Goal: Task Accomplishment & Management: Manage account settings

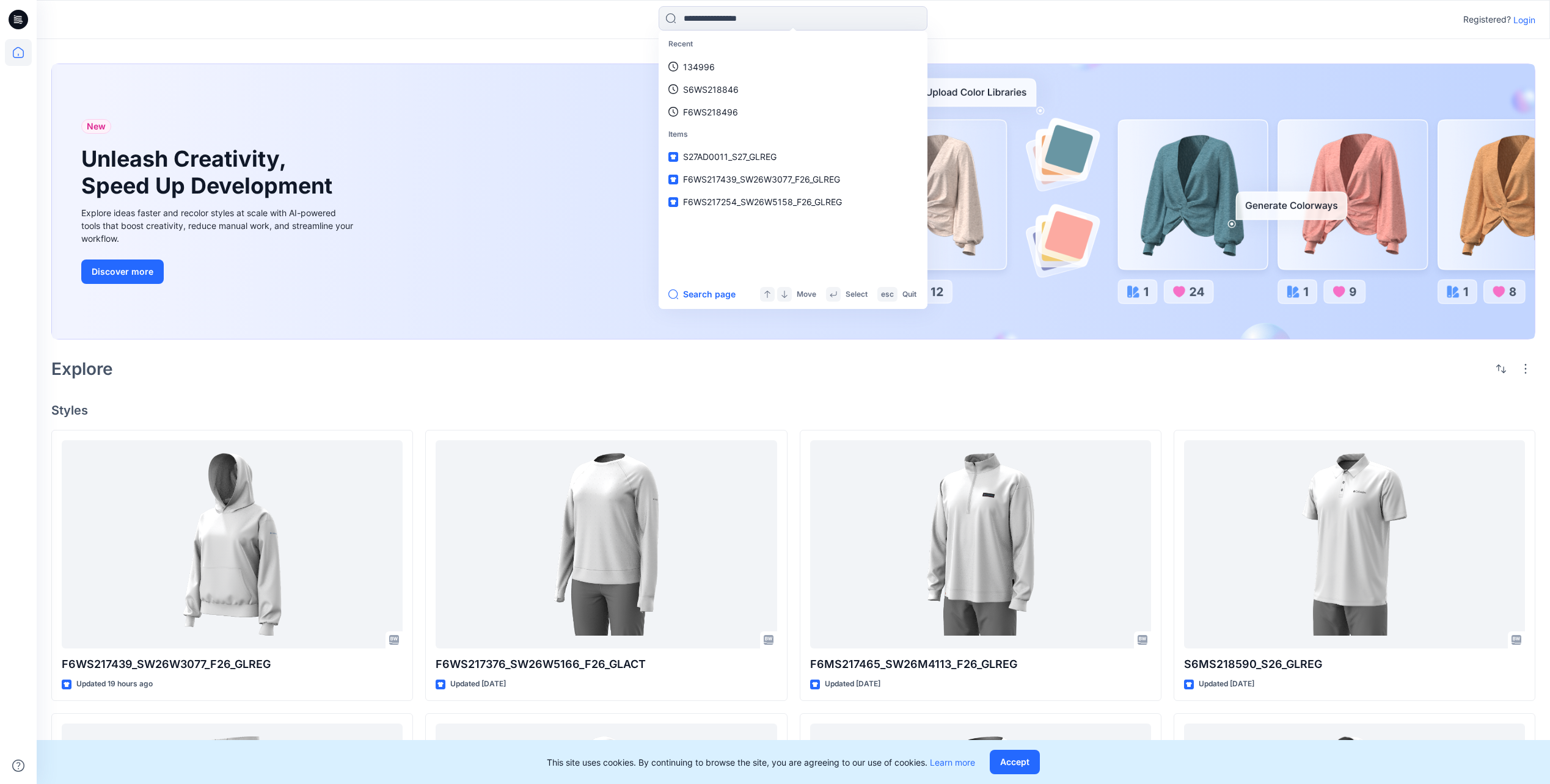
click at [20, 18] on icon at bounding box center [18, 20] width 20 height 20
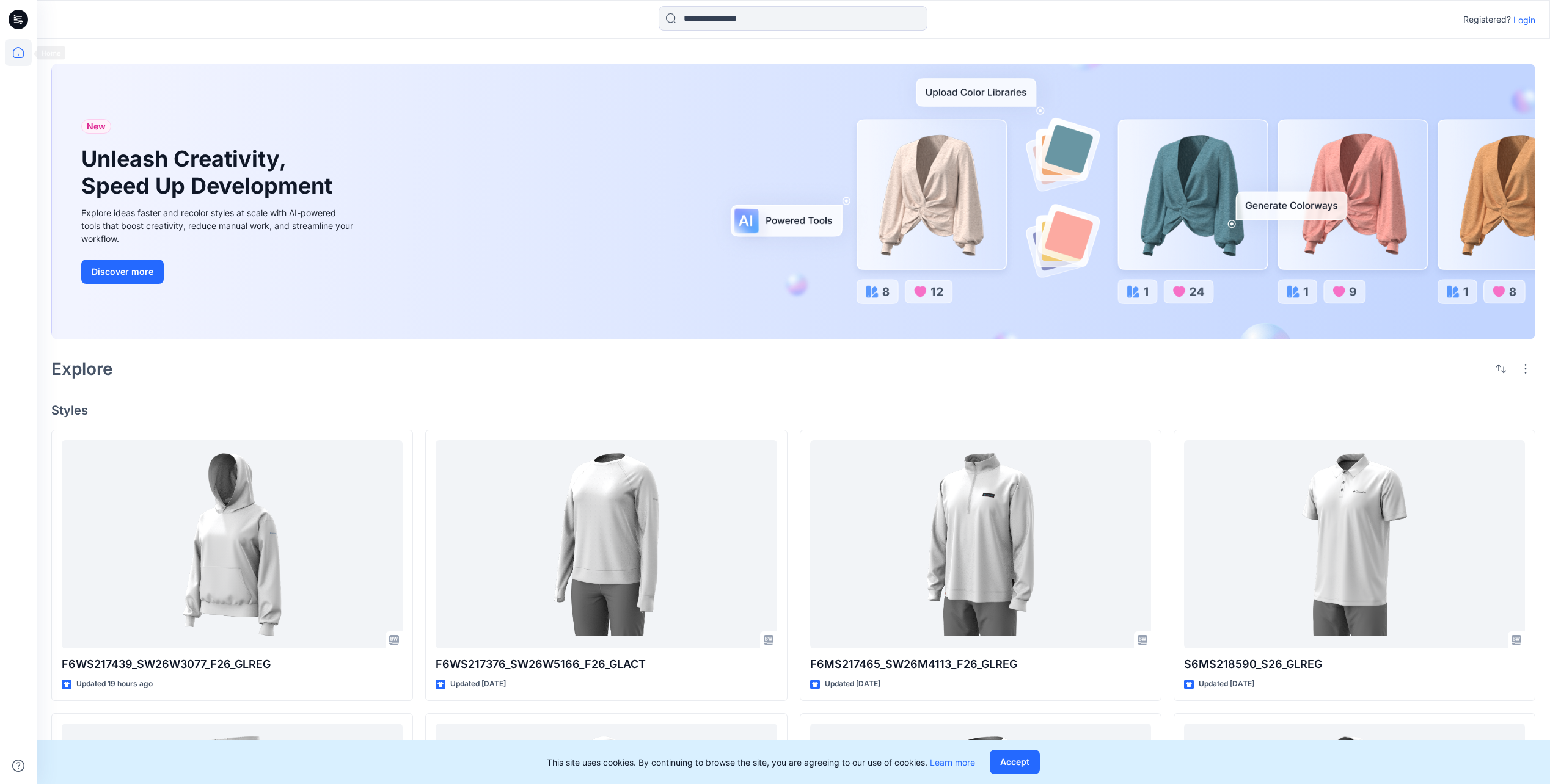
click at [17, 47] on icon at bounding box center [19, 53] width 27 height 27
click at [17, 53] on icon at bounding box center [19, 53] width 27 height 27
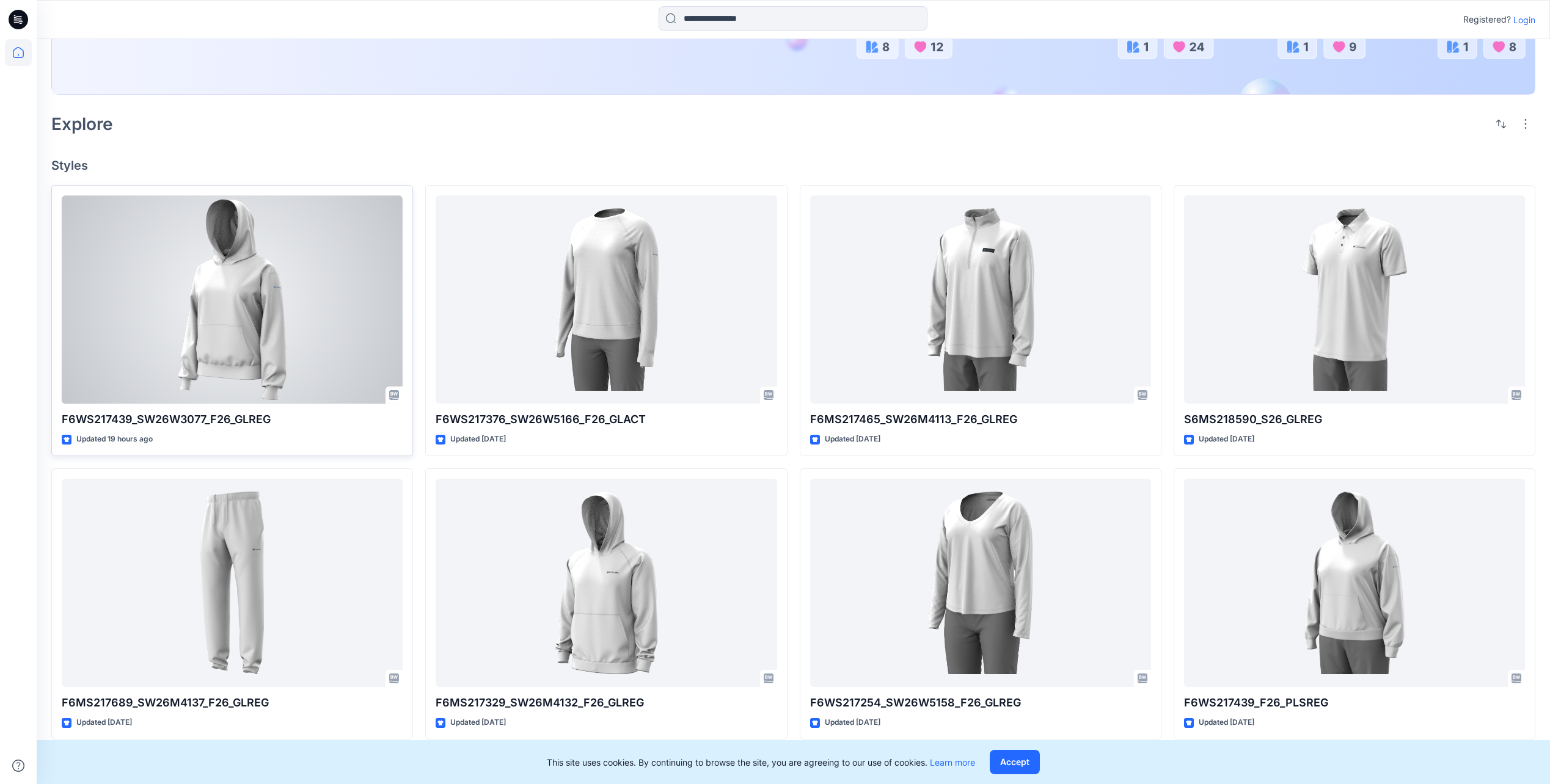
scroll to position [305, 0]
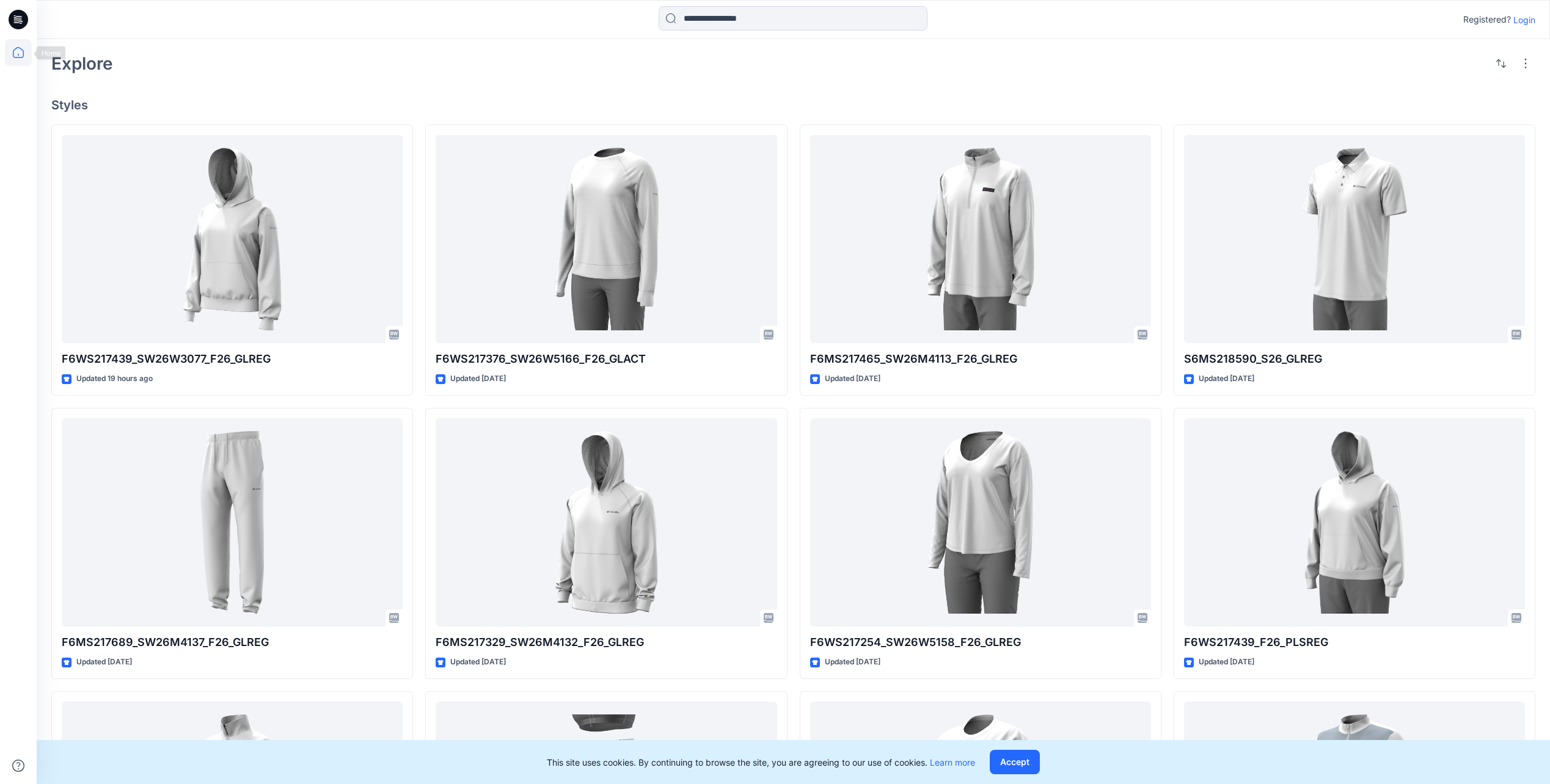
click at [14, 22] on icon at bounding box center [18, 20] width 20 height 20
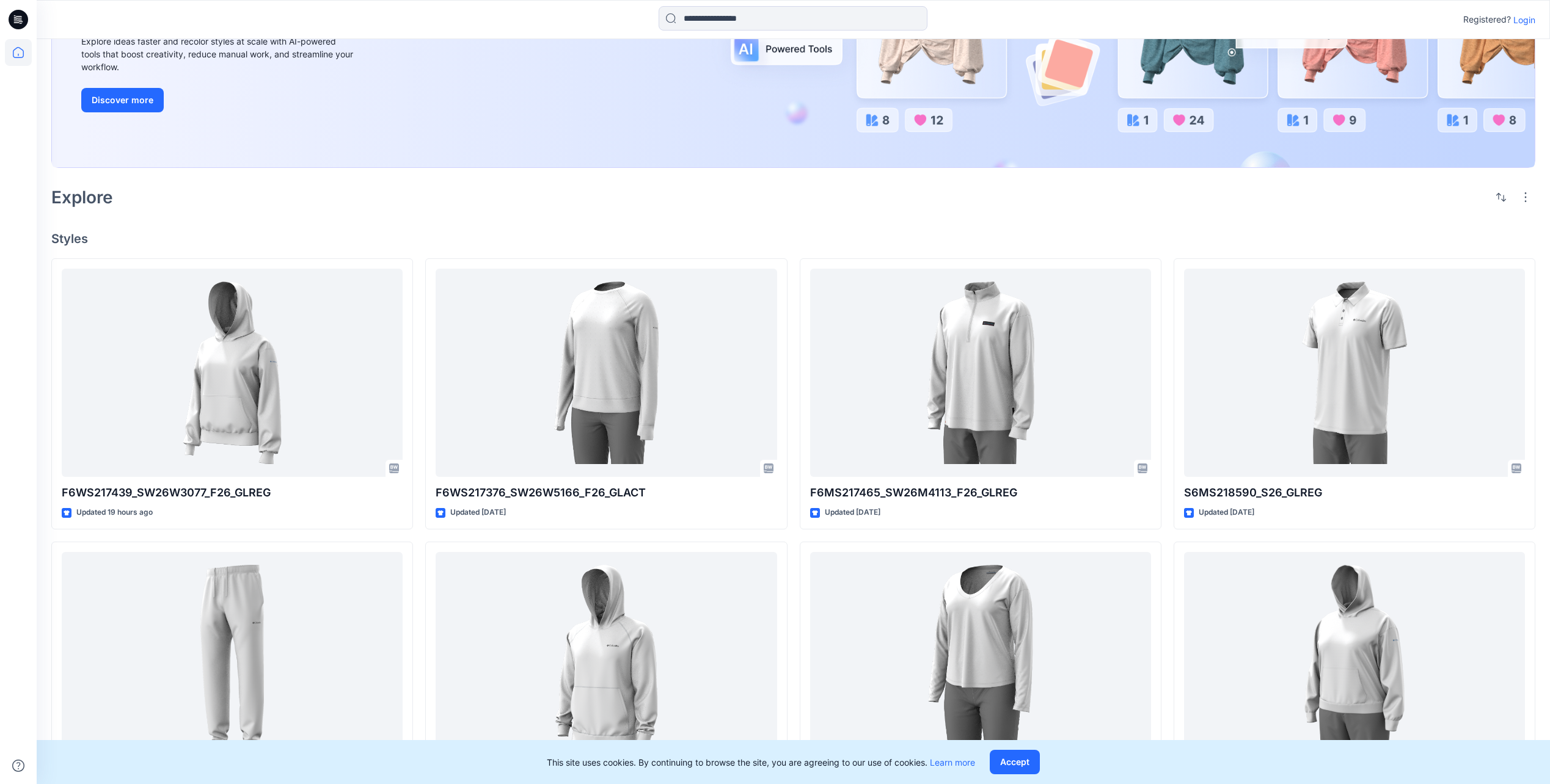
scroll to position [0, 0]
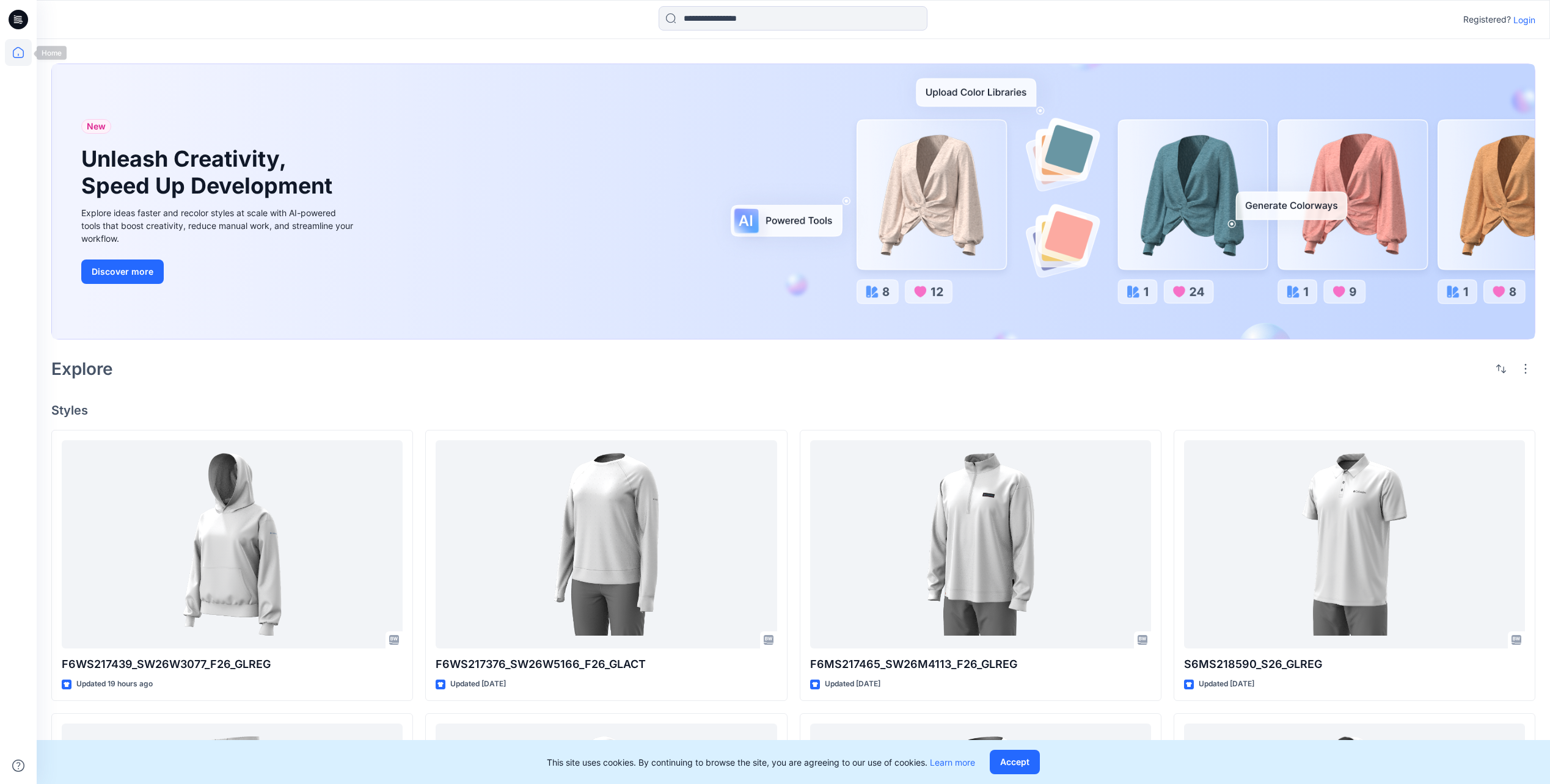
click at [15, 49] on icon at bounding box center [19, 53] width 27 height 27
click at [24, 8] on icon at bounding box center [18, 20] width 20 height 39
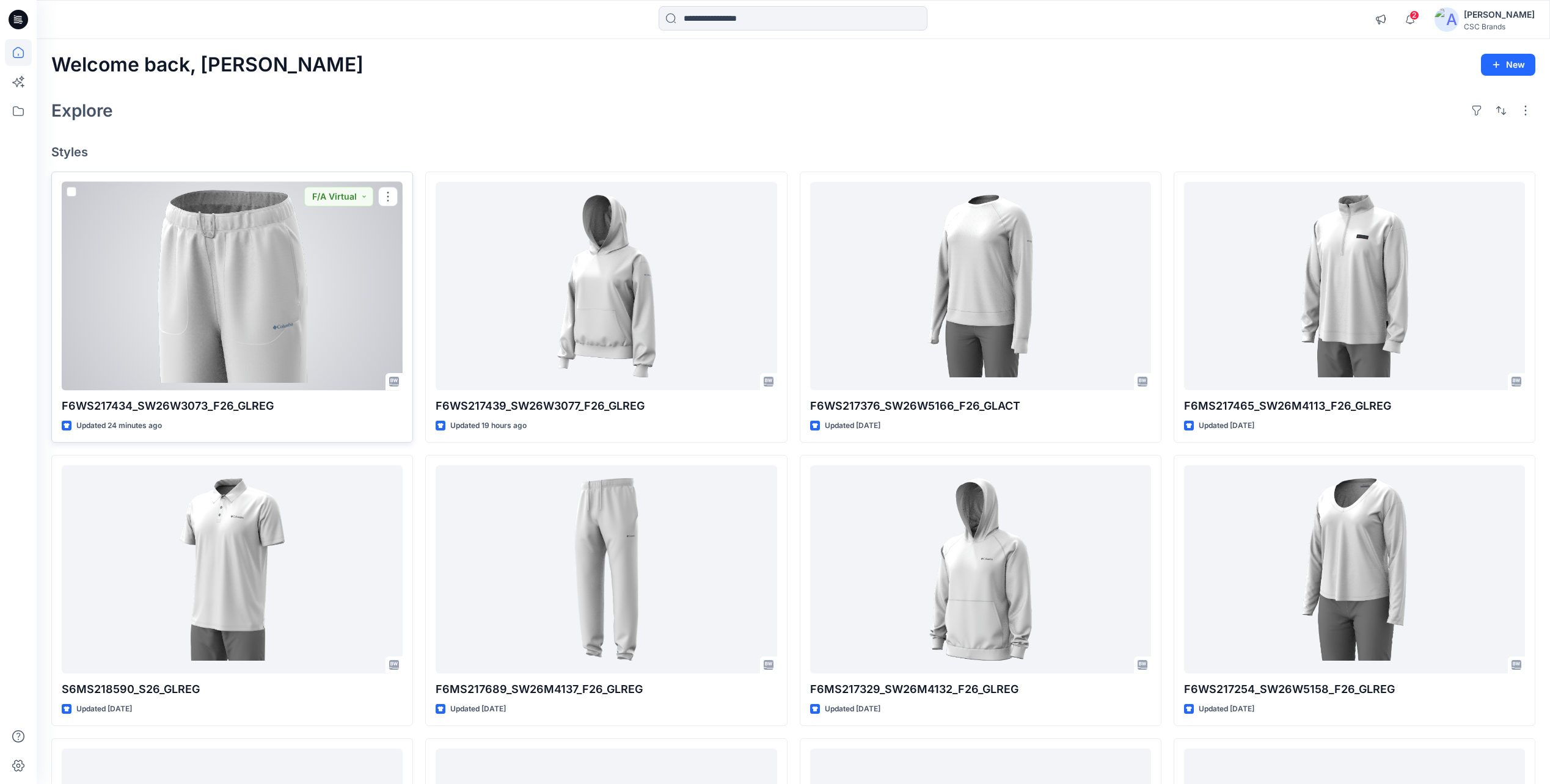
click at [218, 241] on div at bounding box center [232, 287] width 341 height 209
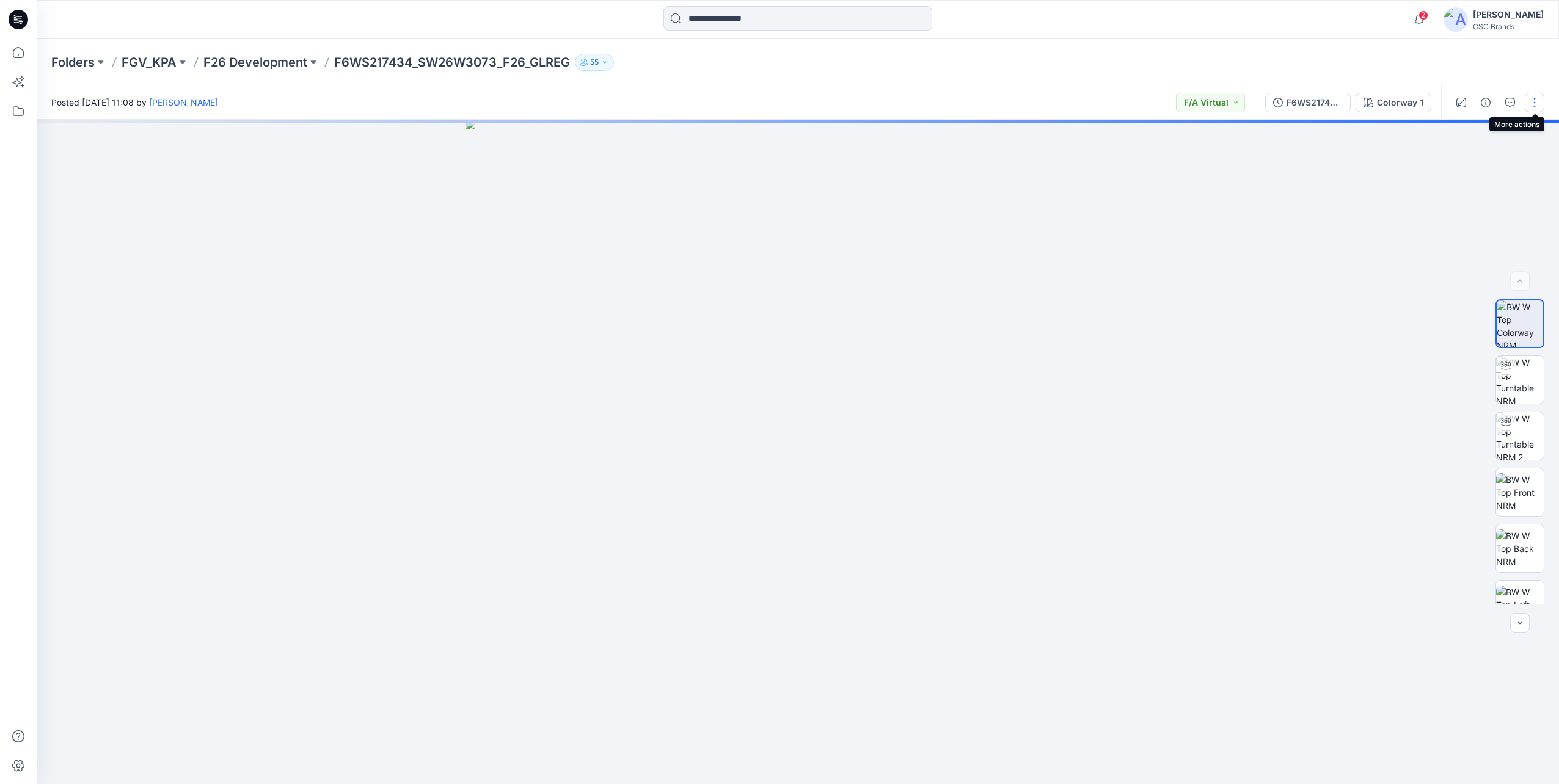
click at [1533, 107] on button "button" at bounding box center [1534, 103] width 20 height 20
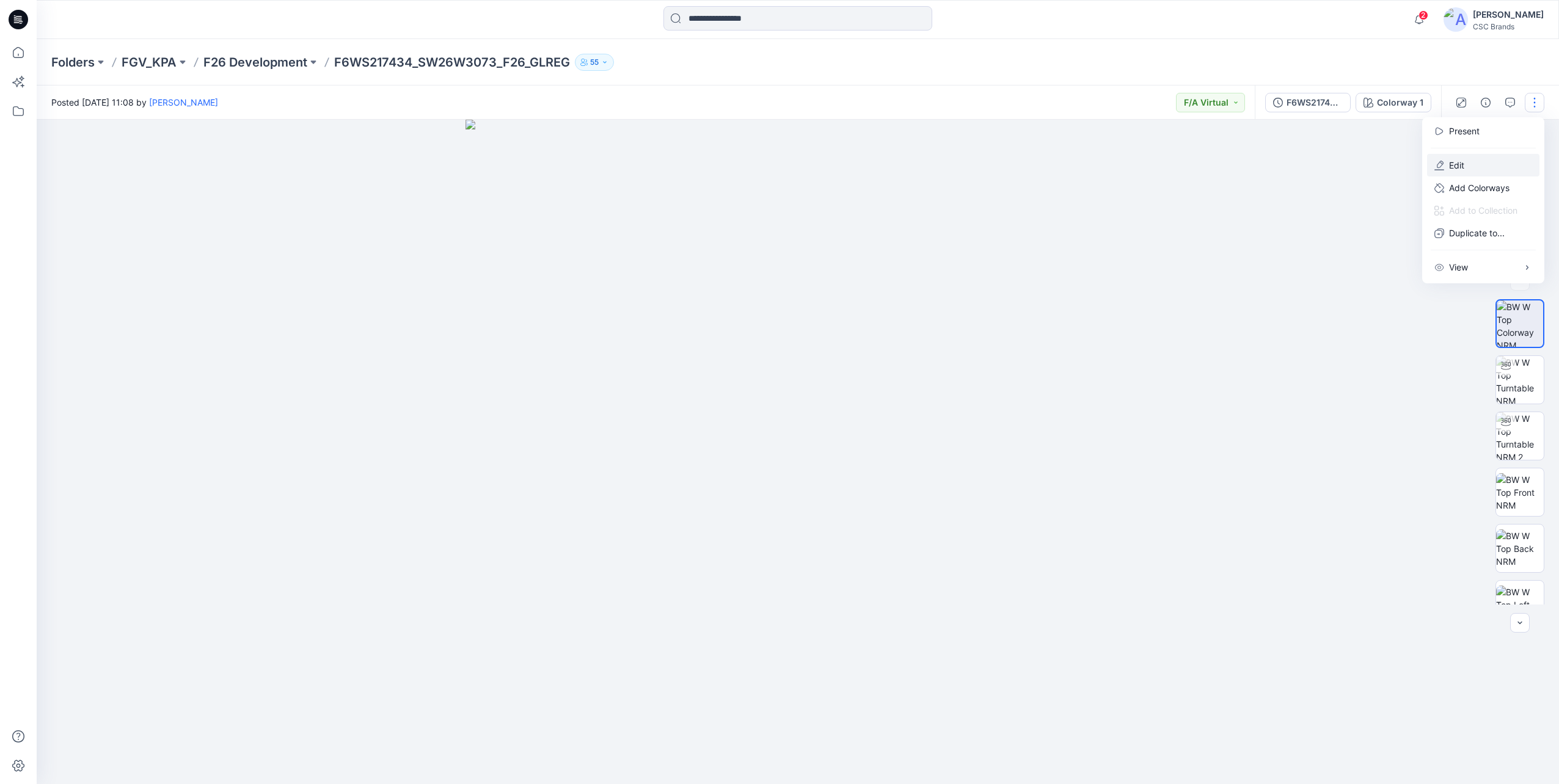
click at [1478, 164] on button "Edit" at bounding box center [1483, 165] width 113 height 23
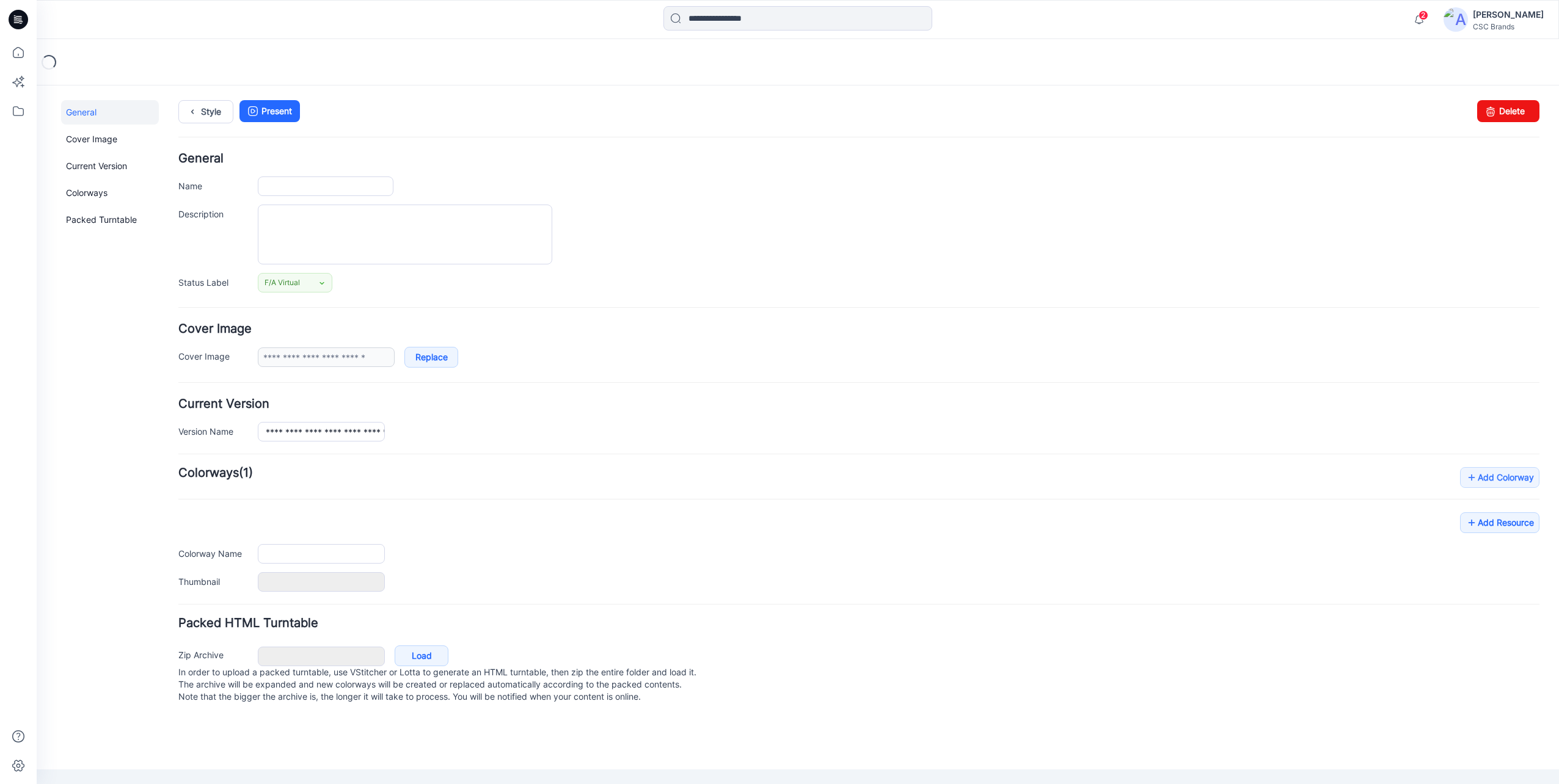
type input "**********"
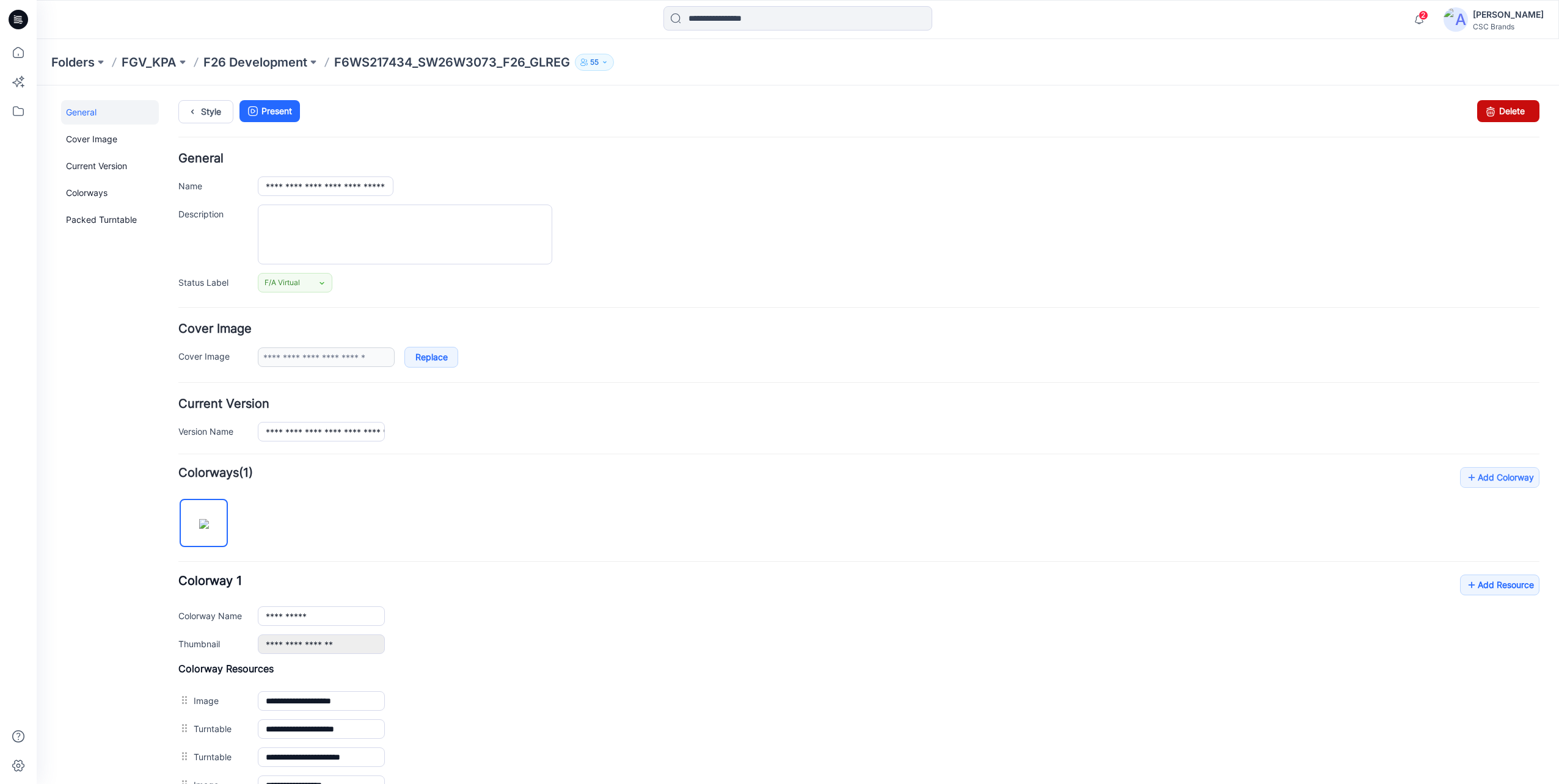
click at [1494, 114] on link "Delete" at bounding box center [1508, 111] width 62 height 22
